Goal: Find specific fact

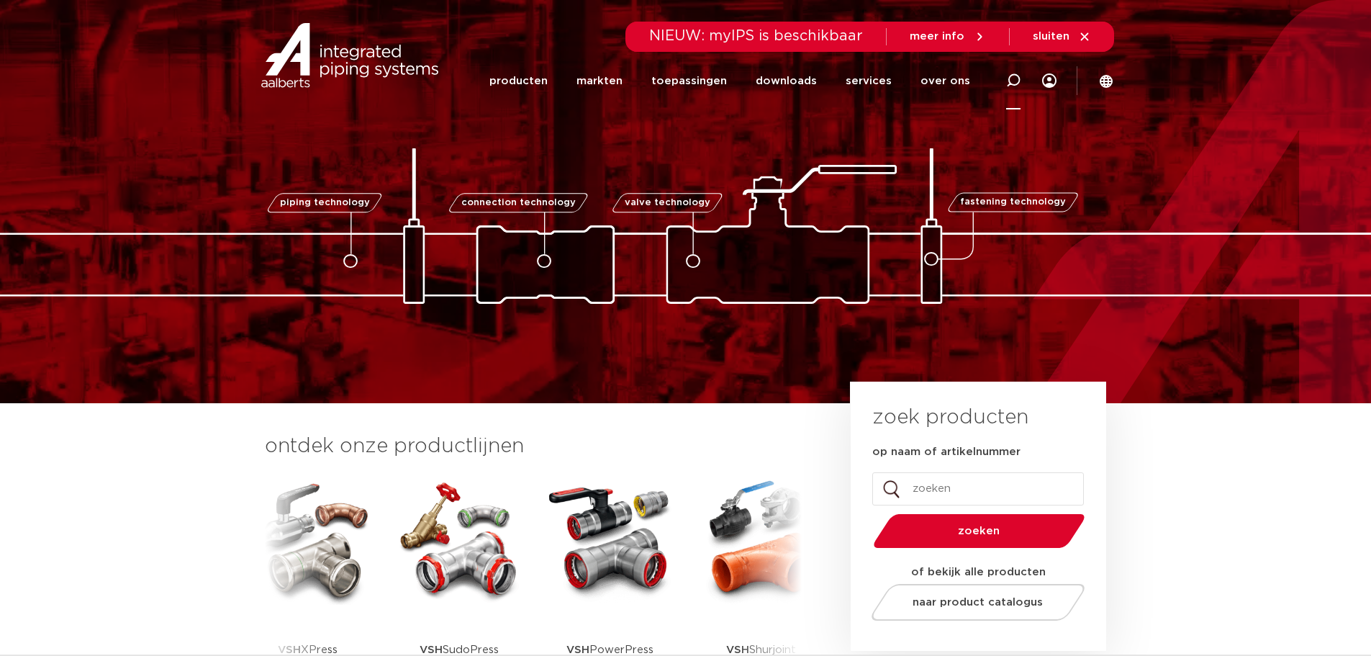
click at [1004, 80] on div at bounding box center [1014, 80] width 58 height 59
type input "mpi"
click button "Zoeken" at bounding box center [0, 0] width 0 height 0
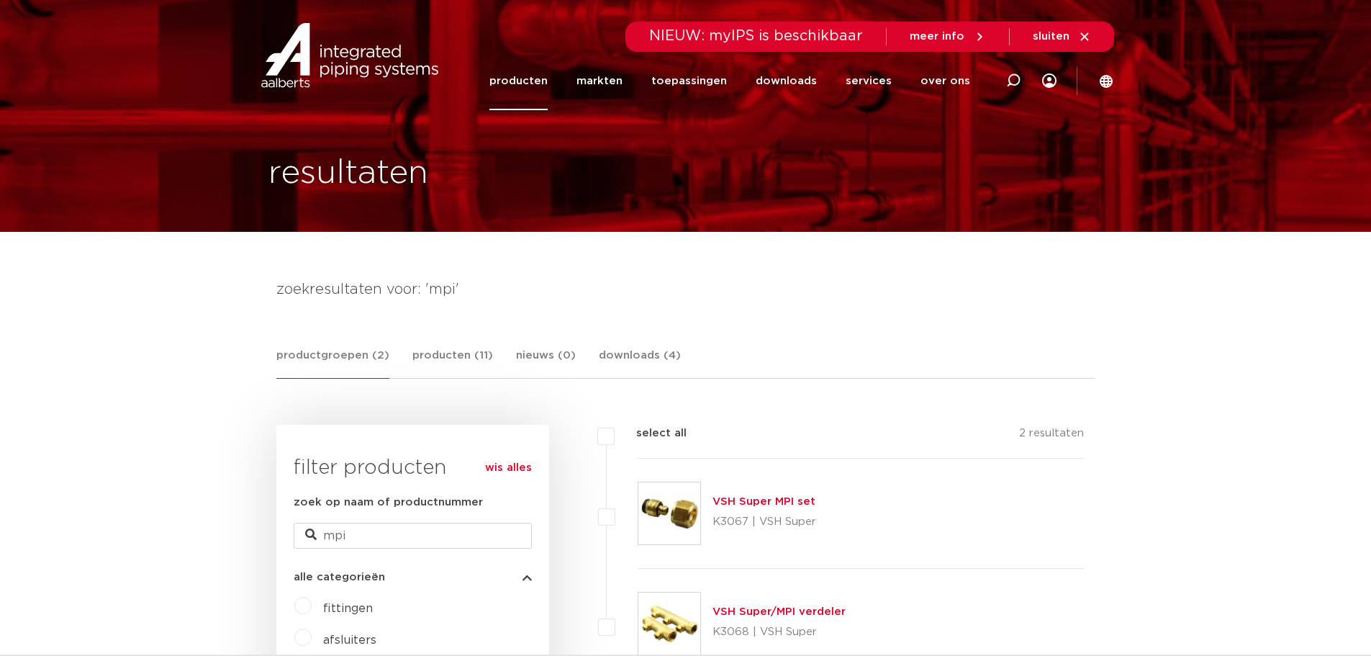
click at [768, 500] on link "VSH Super MPI set" at bounding box center [764, 501] width 103 height 11
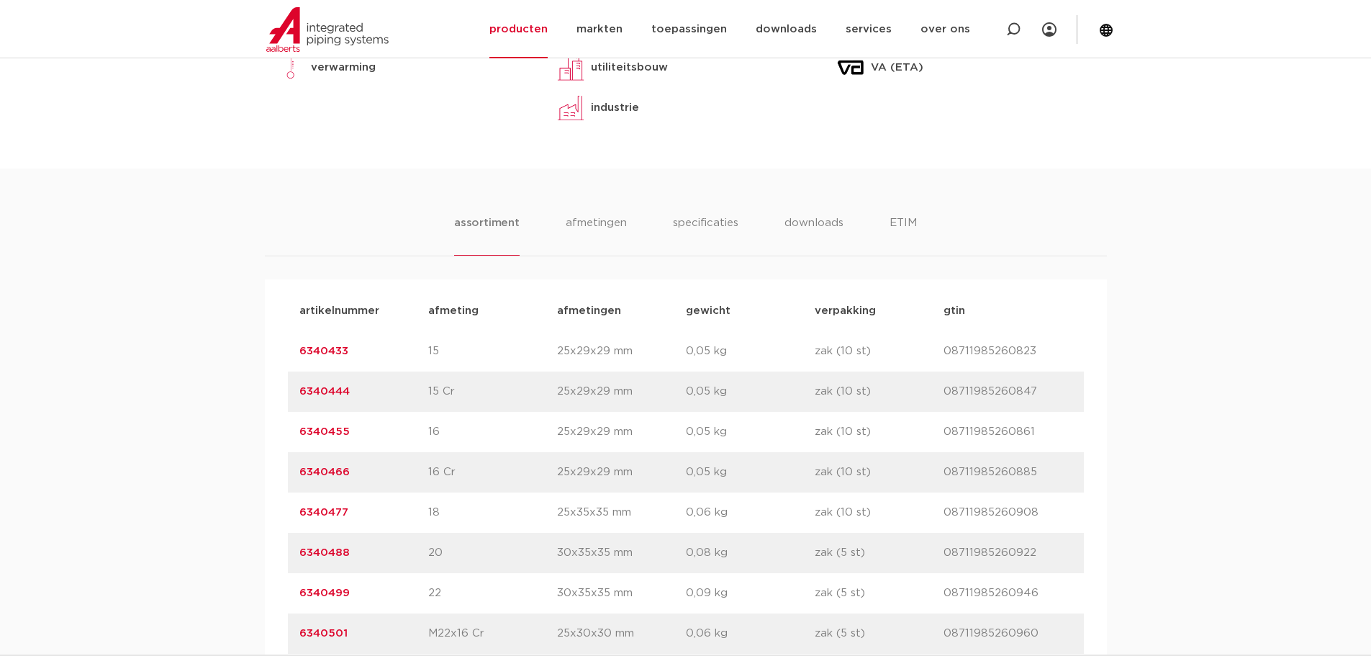
scroll to position [792, 0]
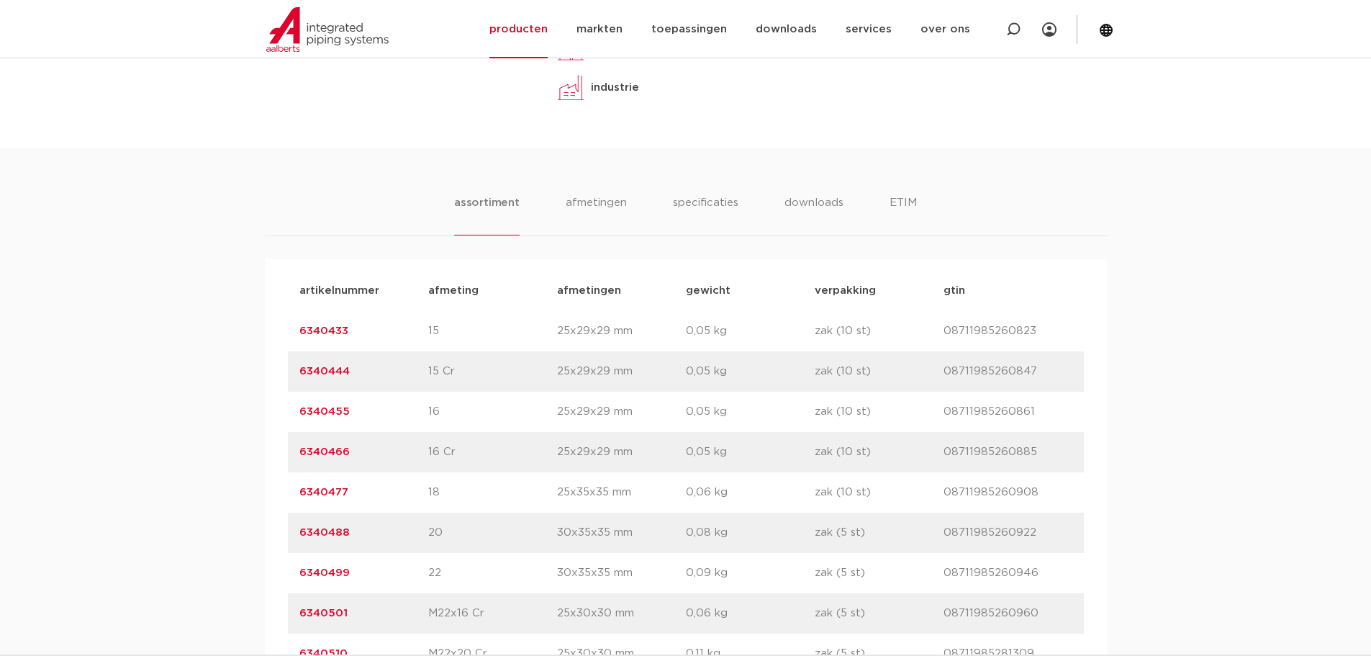
drag, startPoint x: 350, startPoint y: 333, endPoint x: 297, endPoint y: 330, distance: 52.7
click at [297, 330] on div "artikelnummer 6340433 afmeting 15 [GEOGRAPHIC_DATA] 25x29x29 mm gewicht 0,05 kg…" at bounding box center [686, 331] width 796 height 40
copy link "6340433"
